Goal: Task Accomplishment & Management: Complete application form

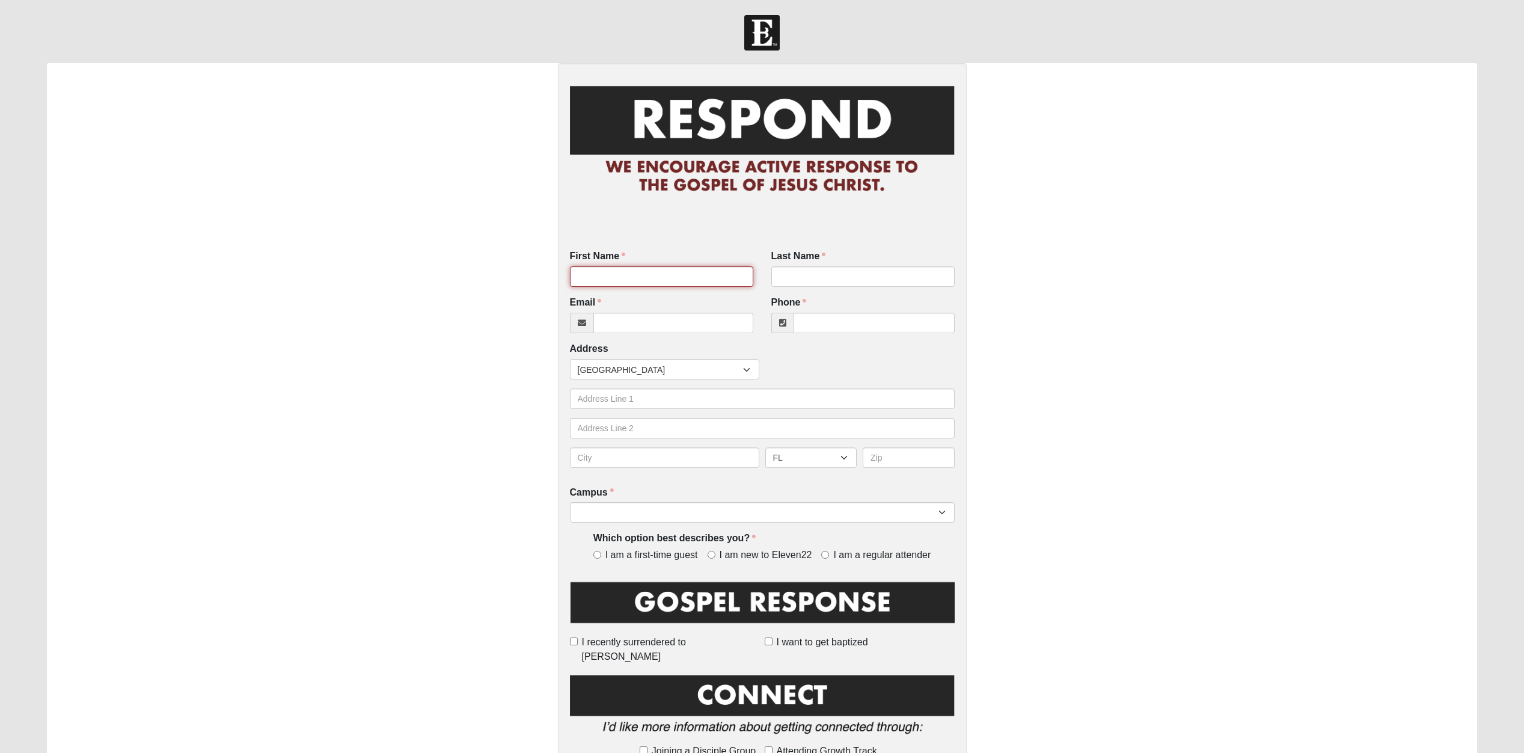
click at [646, 277] on input "First Name" at bounding box center [661, 276] width 183 height 20
type input "Kaili"
type input "[PERSON_NAME]"
type input "[EMAIL_ADDRESS][PERSON_NAME][DOMAIN_NAME]"
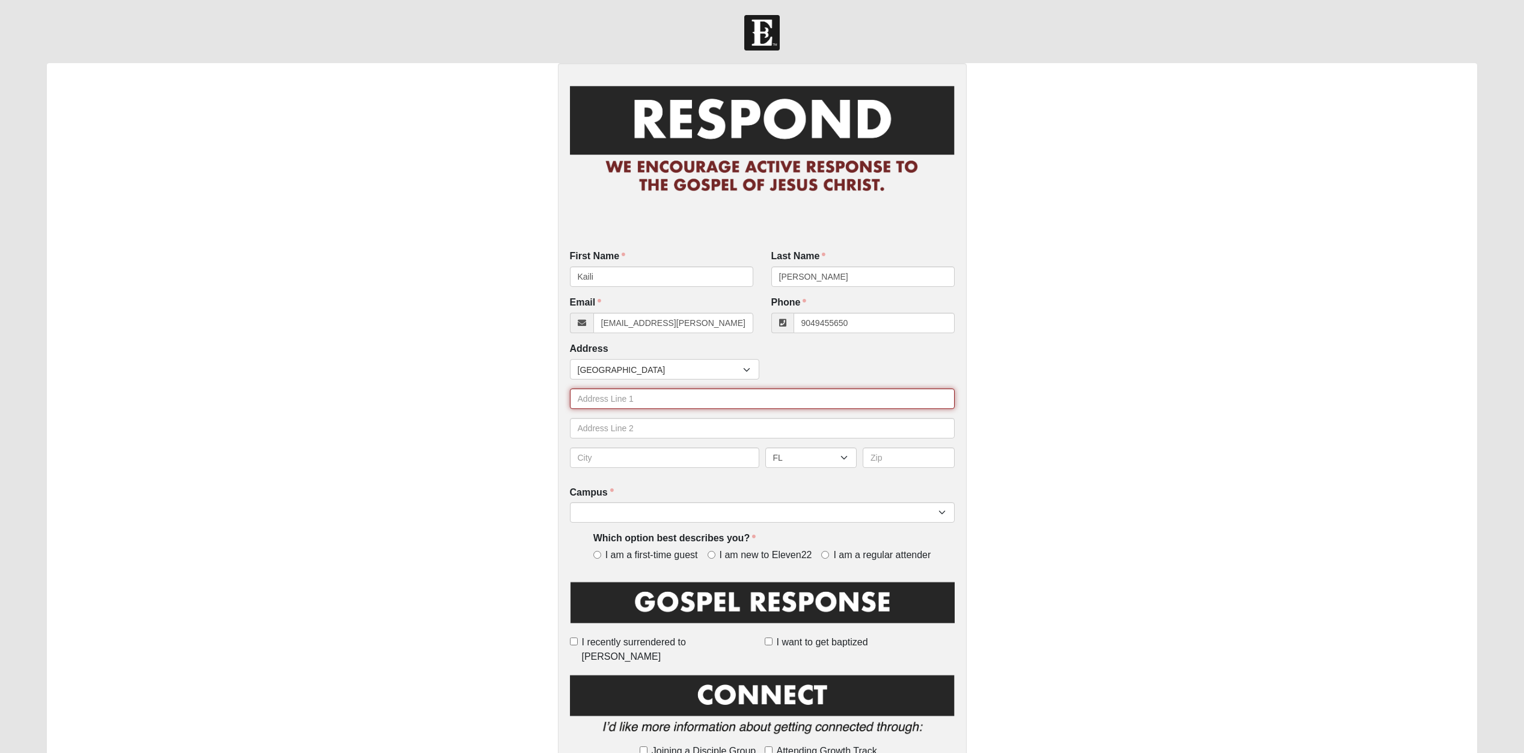
type input "[PHONE_NUMBER]"
type input "[STREET_ADDRESS] Easy"
click at [678, 465] on input "text" at bounding box center [664, 457] width 189 height 20
type input "[GEOGRAPHIC_DATA]"
click at [931, 460] on input "text" at bounding box center [909, 457] width 92 height 20
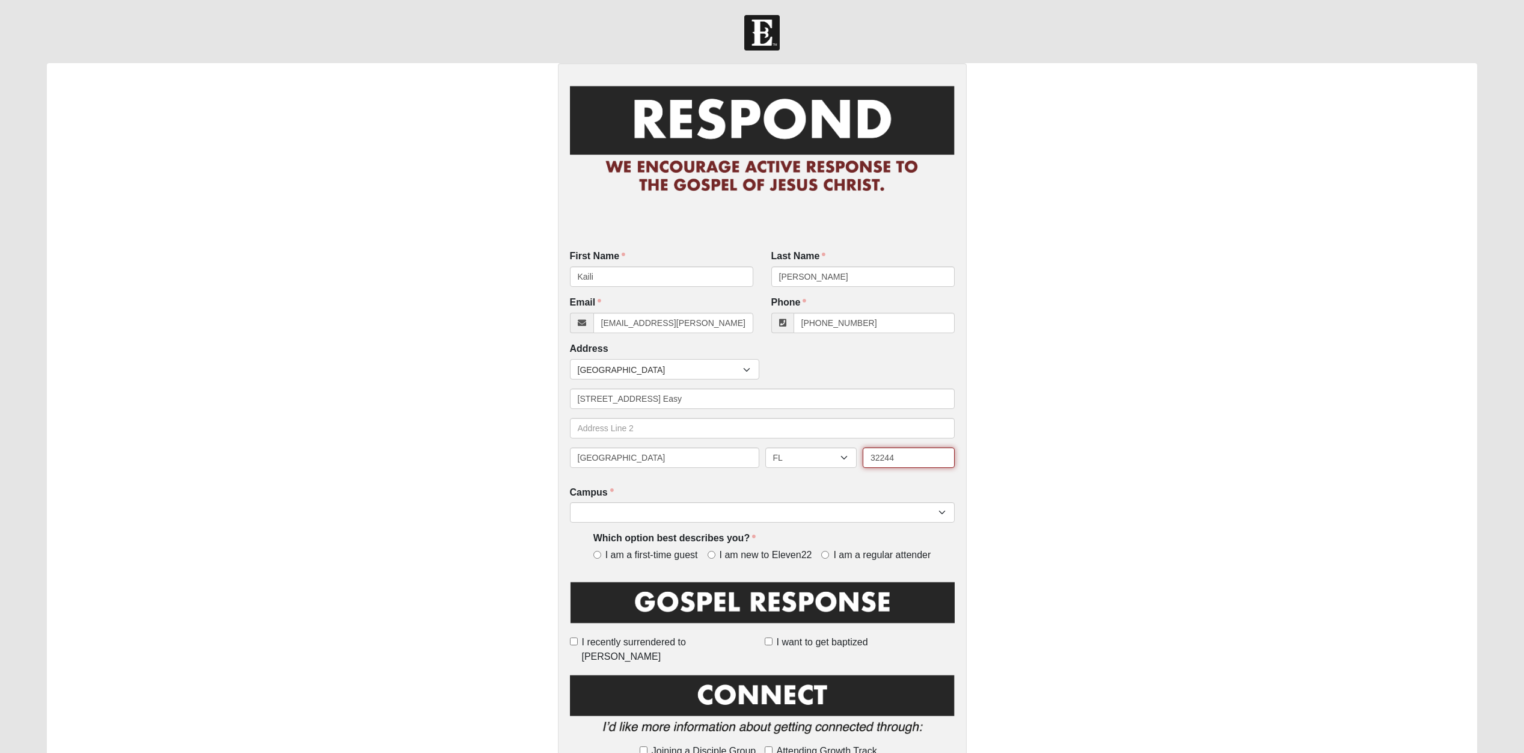
type input "32244"
click at [826, 482] on div "First Name [PERSON_NAME] First Name is required. Last Name [PERSON_NAME] Last N…" at bounding box center [762, 617] width 409 height 1109
click at [570, 502] on select "[GEOGRAPHIC_DATA] [GEOGRAPHIC_DATA] (Coming Soon) Eleven22 Online [PERSON_NAME]…" at bounding box center [762, 512] width 385 height 20
select select "13"
click option "[GEOGRAPHIC_DATA]" at bounding box center [0, 0] width 0 height 0
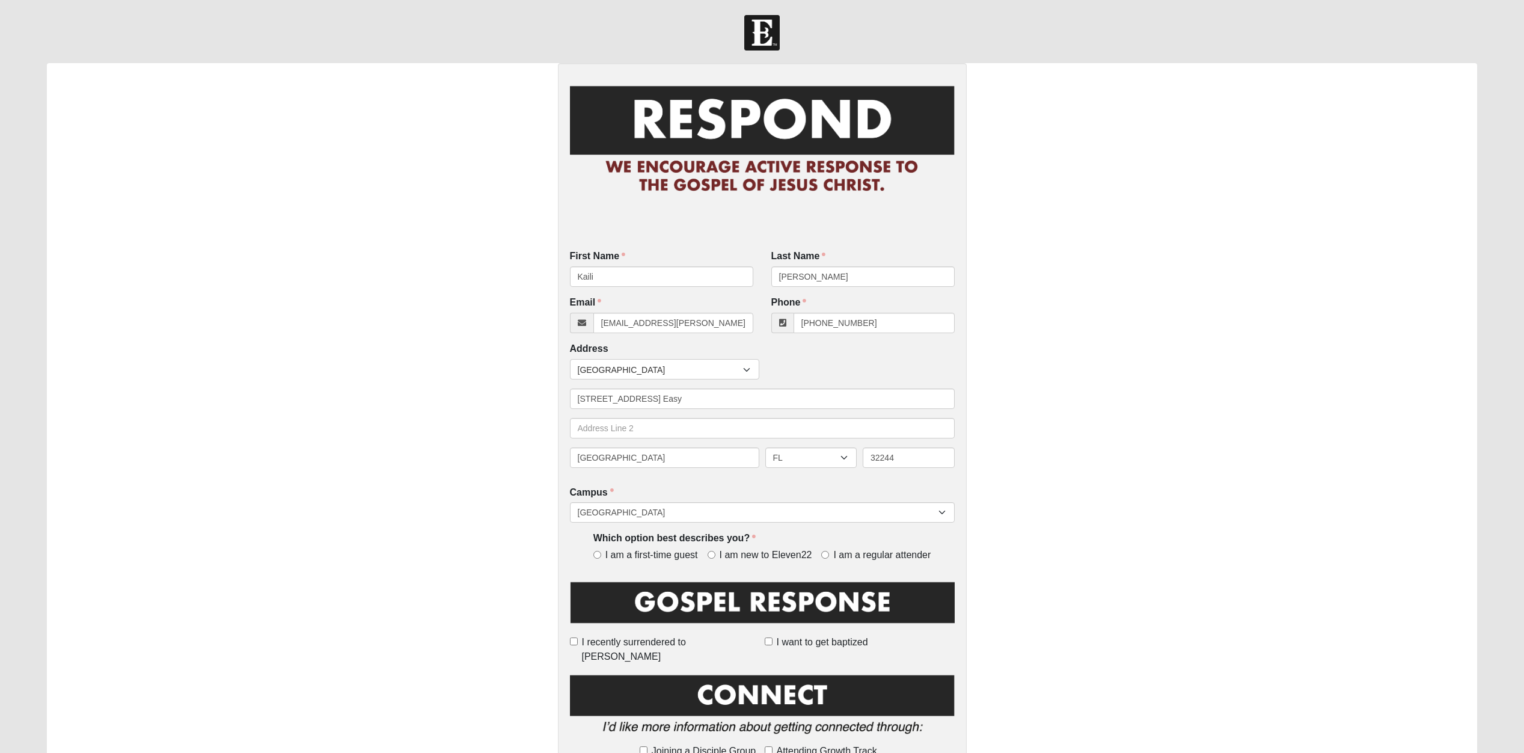
click at [733, 557] on label "I am new to Eleven22" at bounding box center [762, 555] width 109 height 14
click at [716, 557] on input "I am new to Eleven22" at bounding box center [712, 555] width 8 height 8
radio input "true"
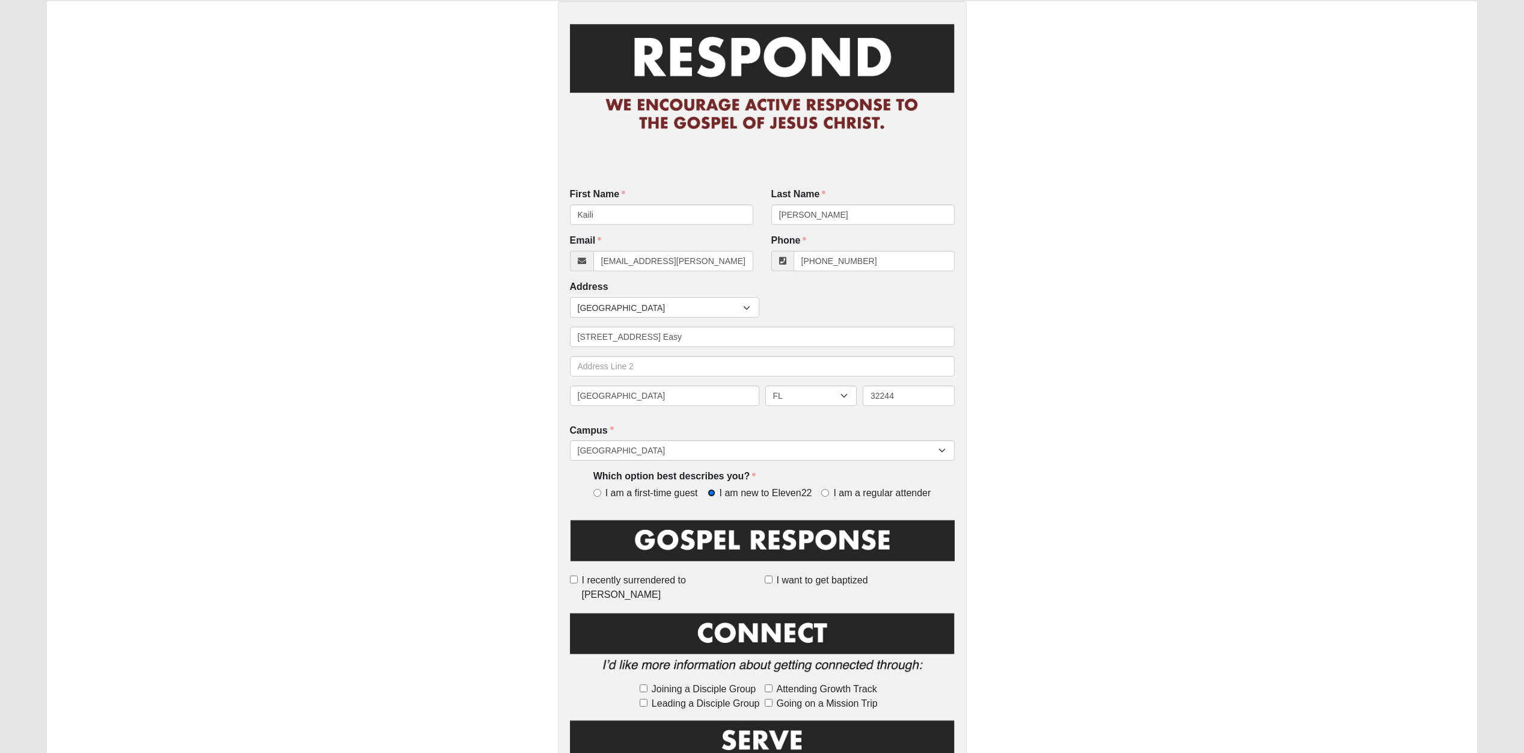
scroll to position [67, 0]
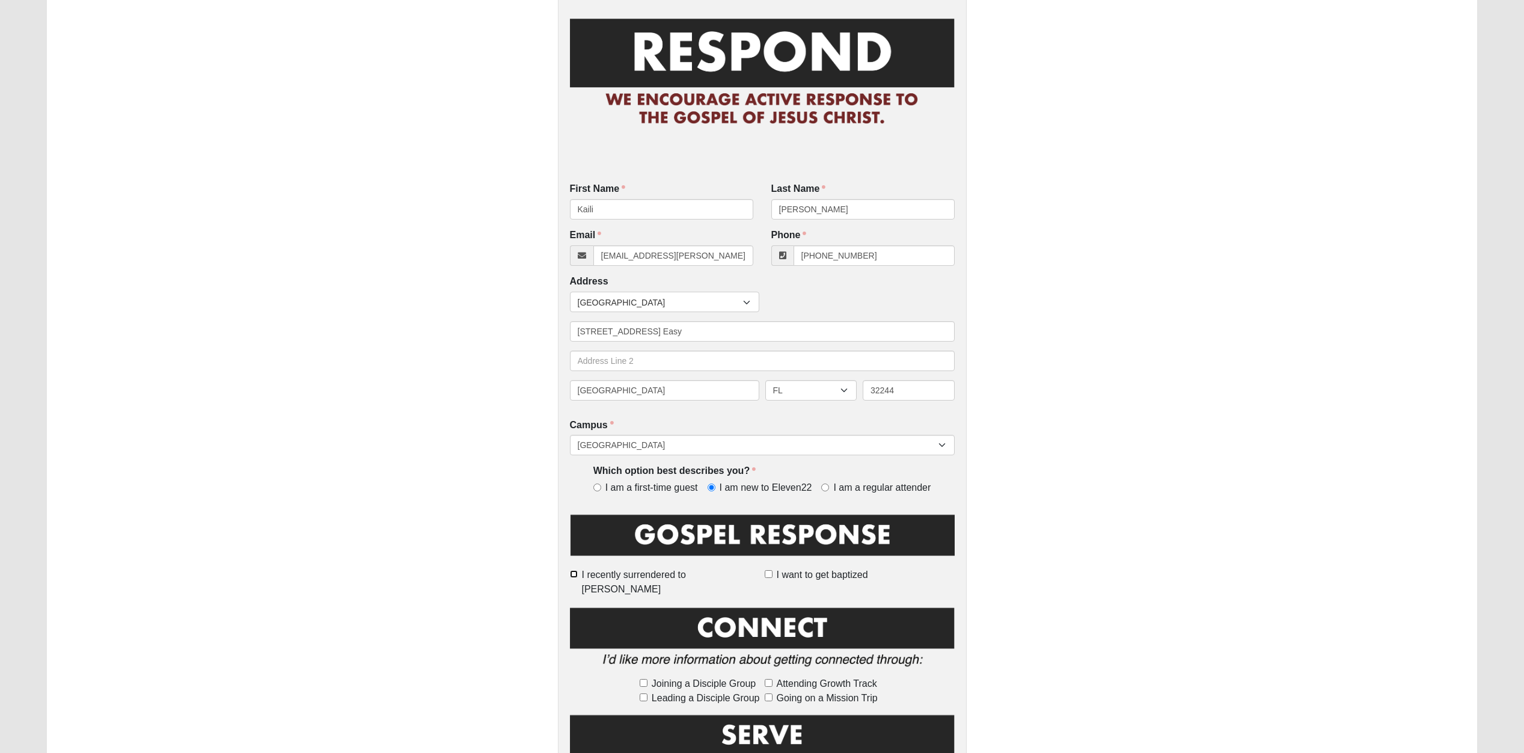
click at [578, 578] on input "I recently surrendered to [PERSON_NAME]" at bounding box center [574, 574] width 8 height 8
checkbox input "true"
click at [767, 578] on input "I want to get baptized" at bounding box center [769, 574] width 8 height 8
checkbox input "true"
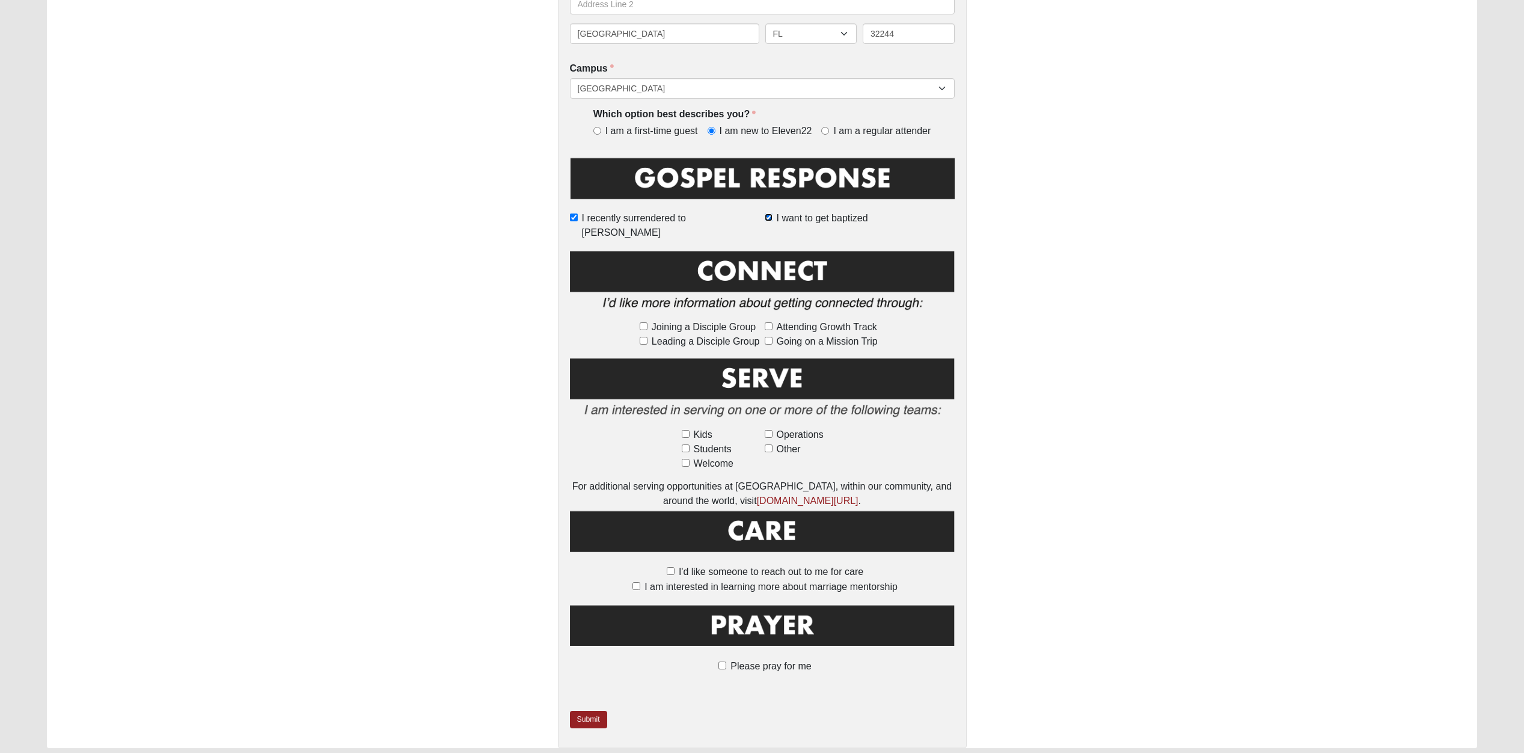
scroll to position [510, 0]
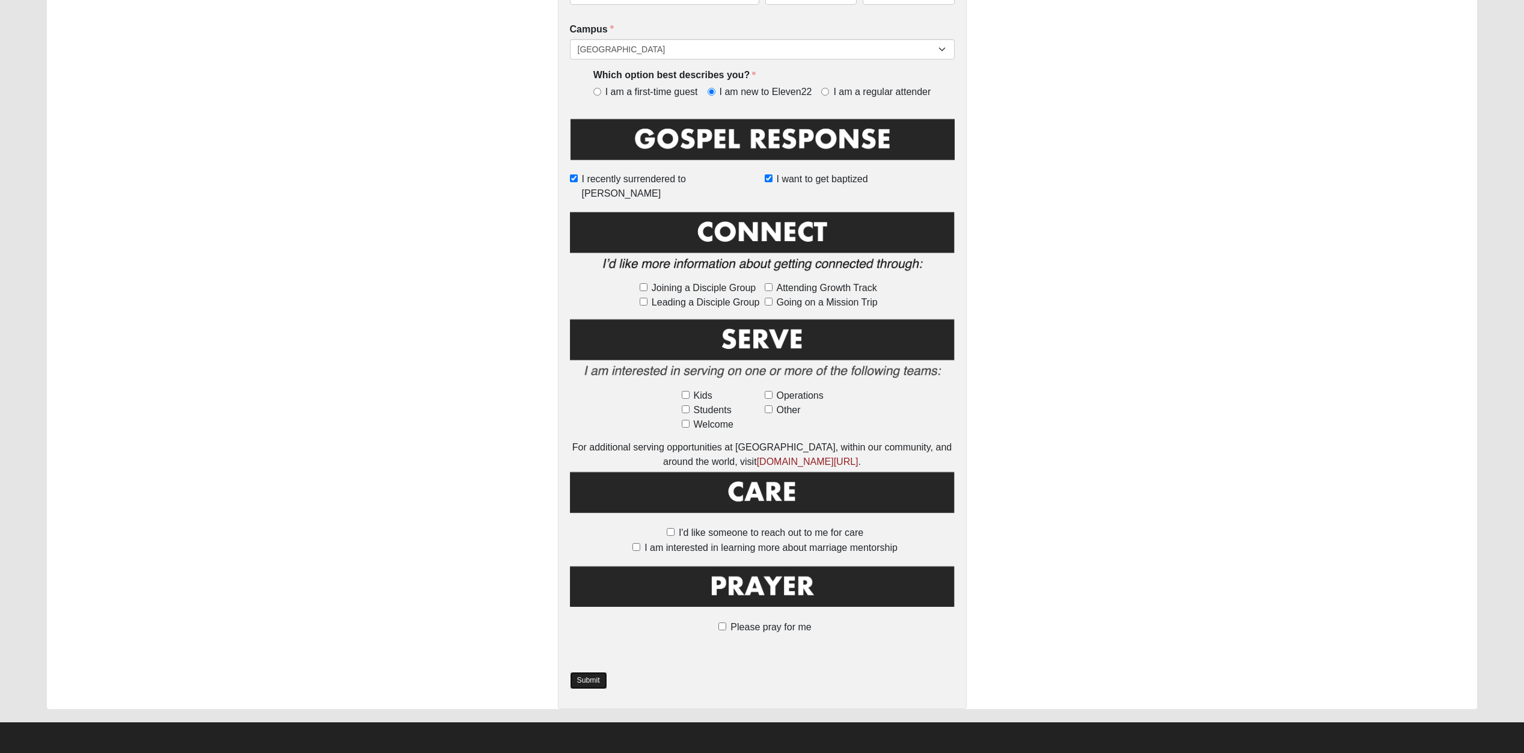
click at [588, 689] on link "Submit" at bounding box center [588, 680] width 37 height 17
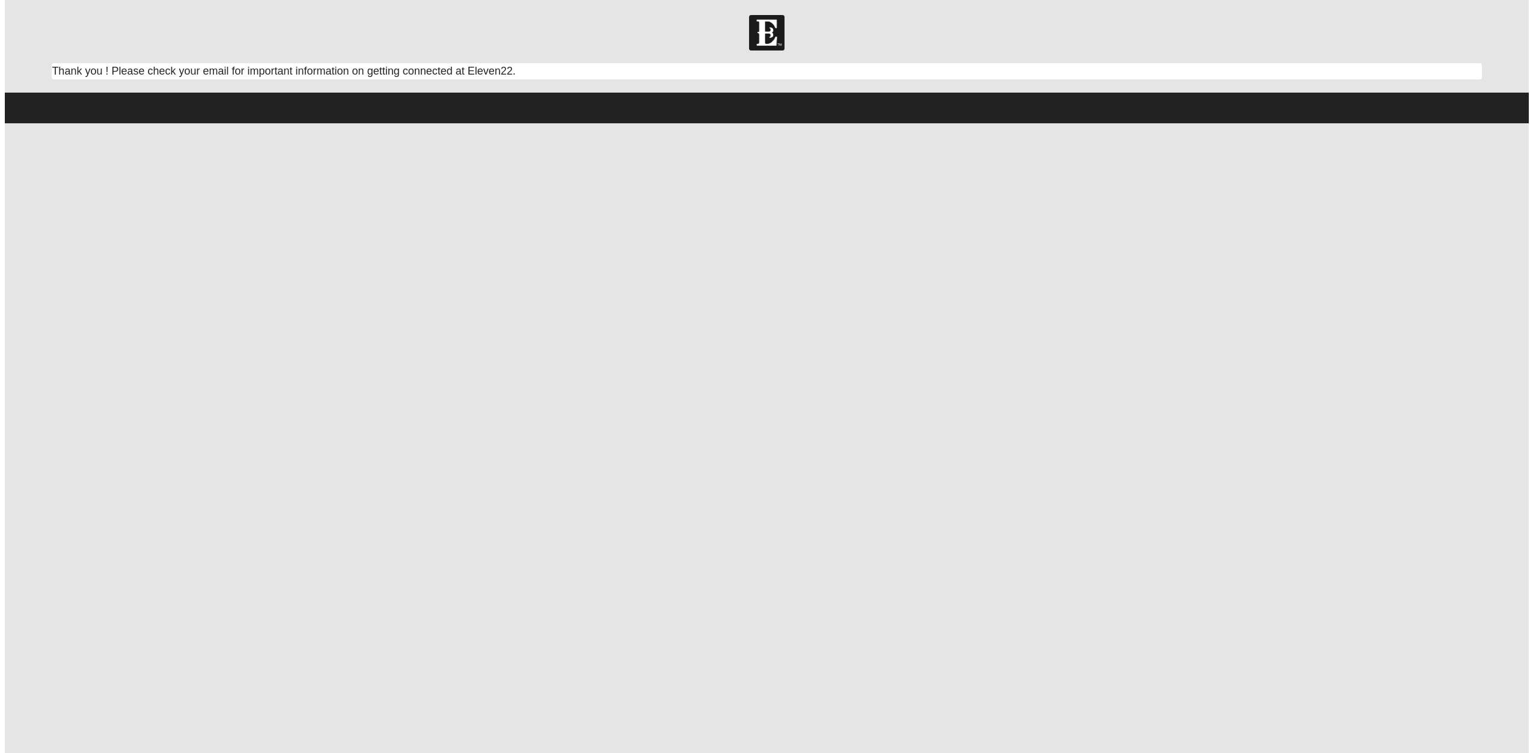
scroll to position [0, 0]
